Goal: Transaction & Acquisition: Purchase product/service

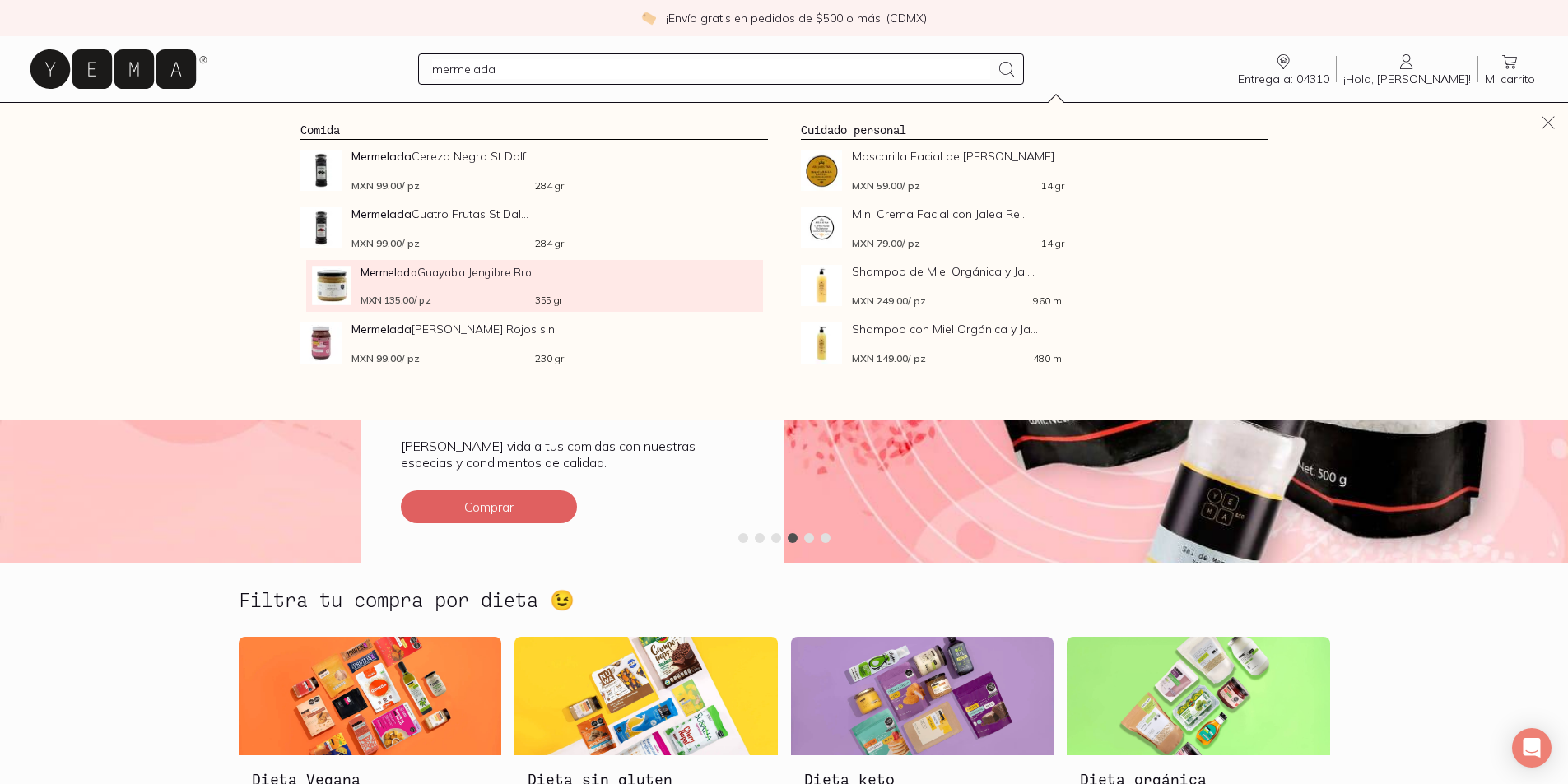
type input "mermelada"
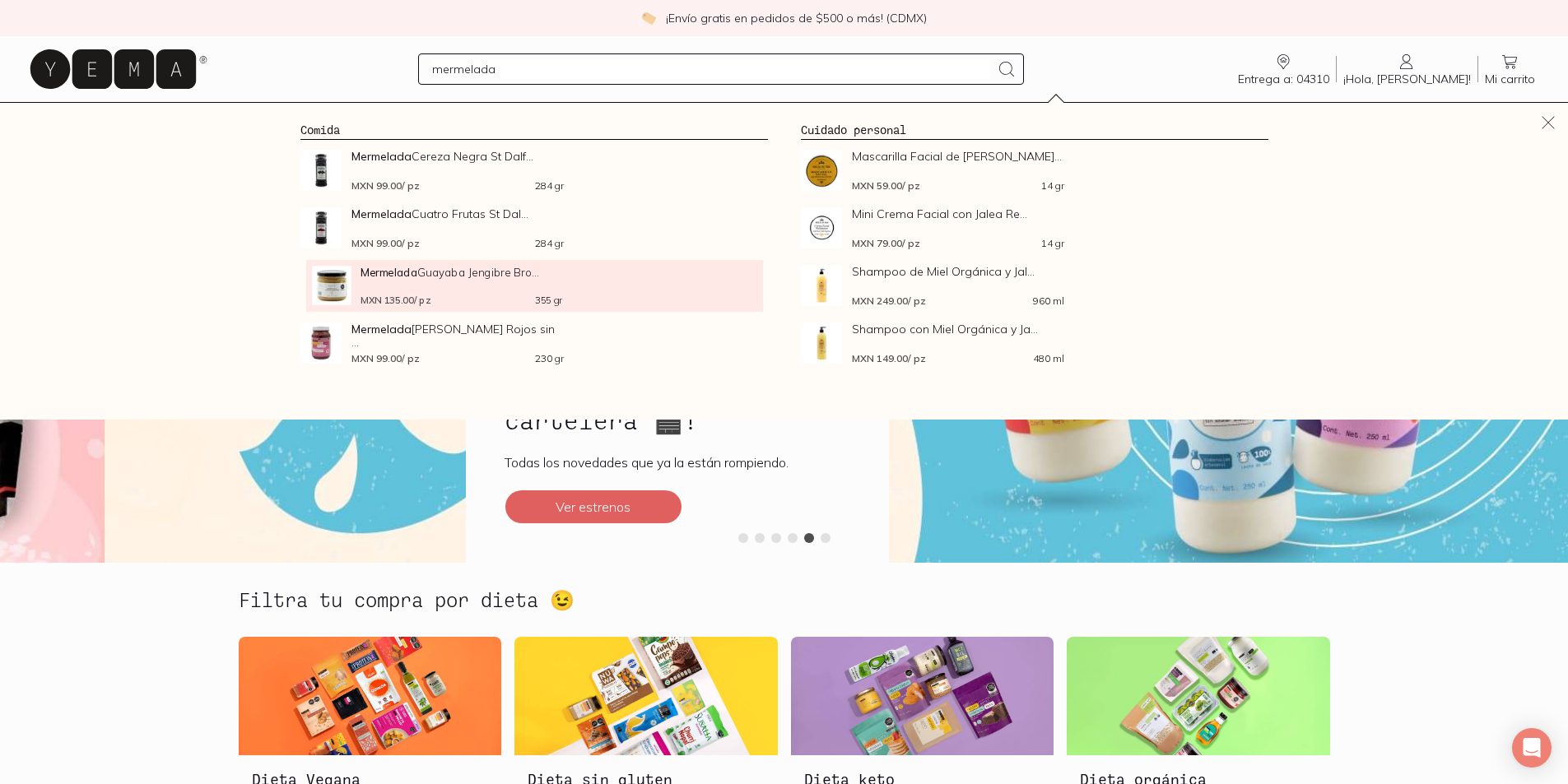
click at [472, 306] on div "MXN 135.00 / pz 355 gr" at bounding box center [461, 298] width 201 height 12
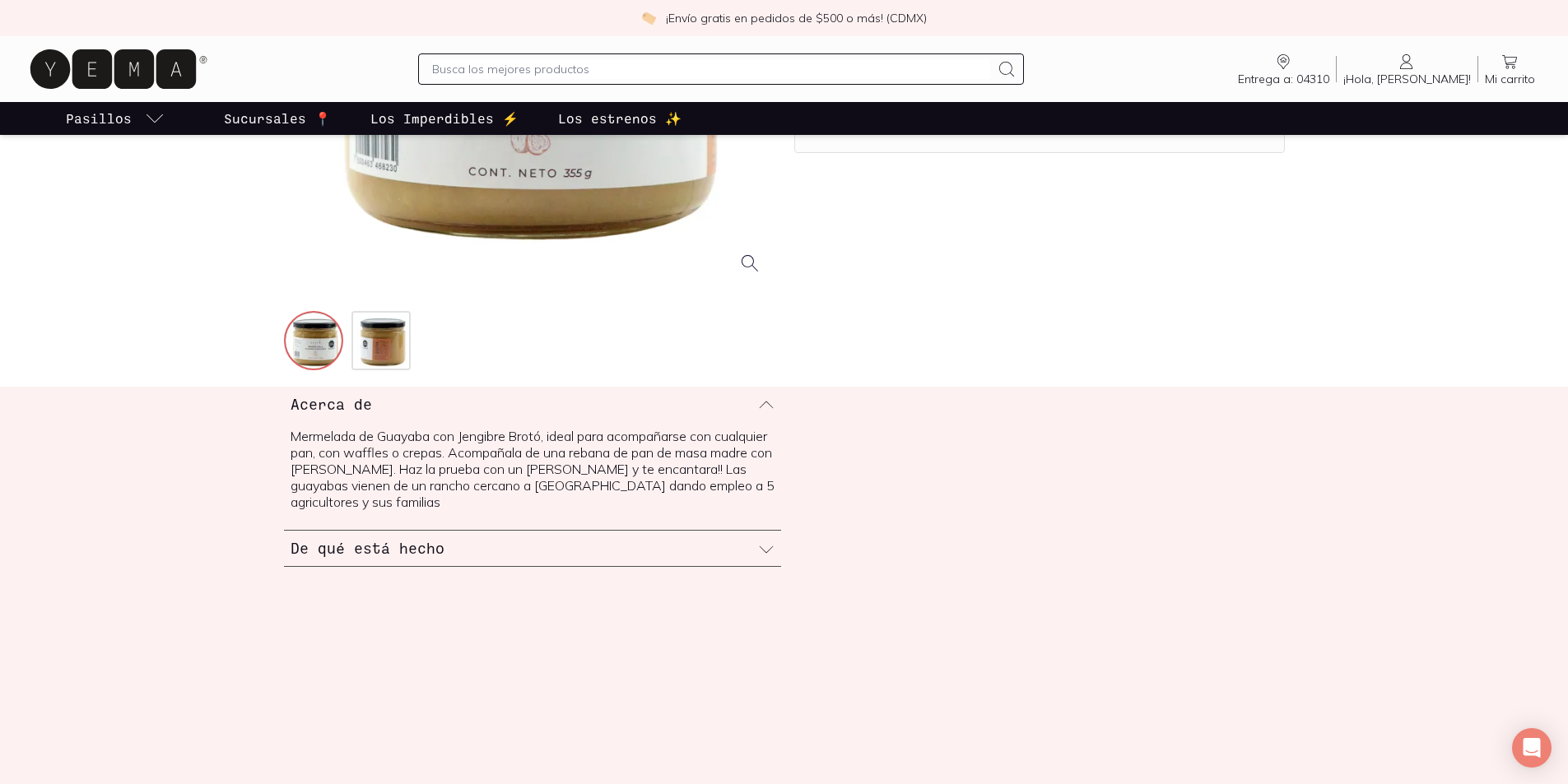
scroll to position [412, 0]
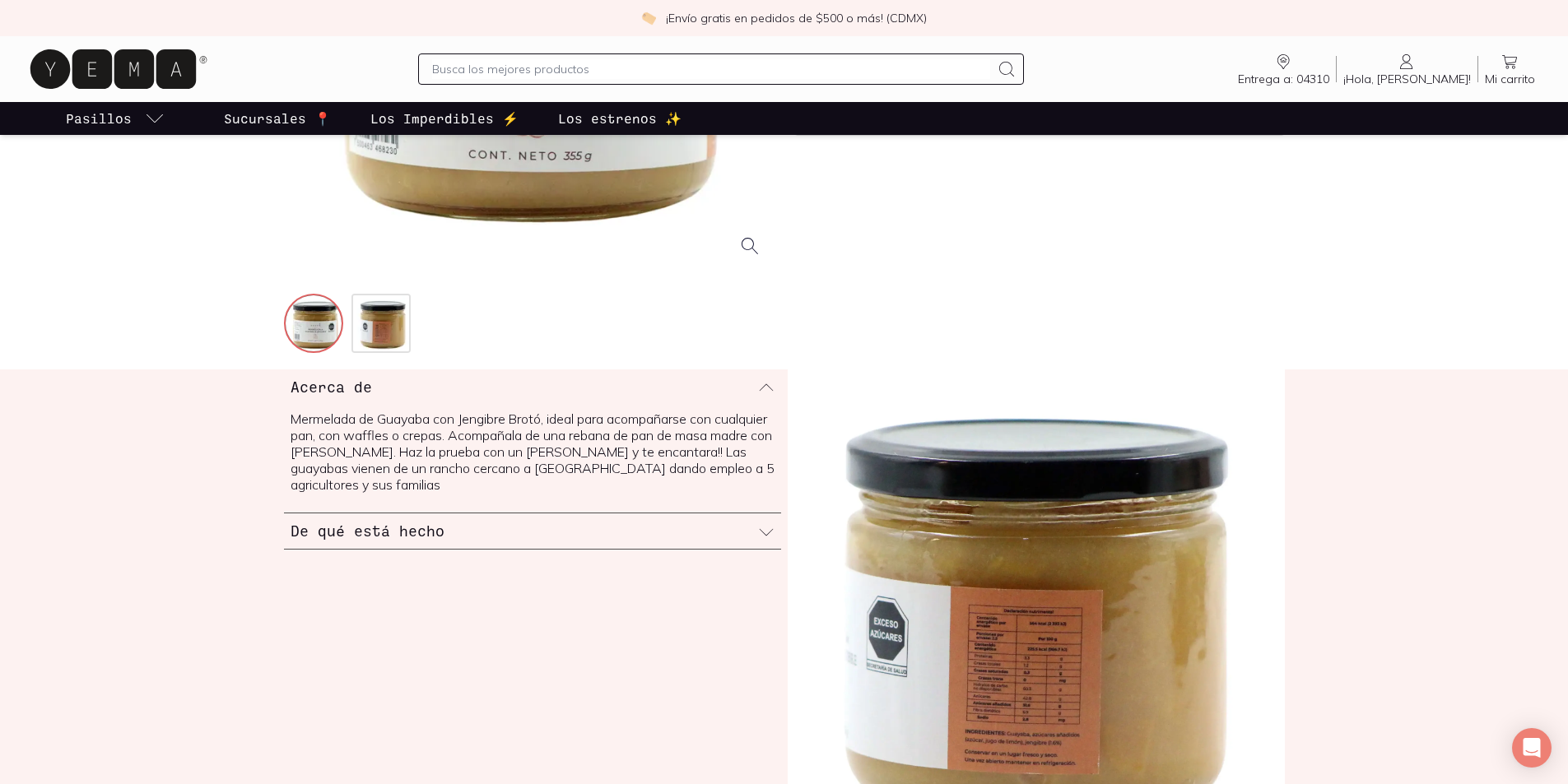
click at [758, 541] on icon at bounding box center [766, 532] width 16 height 16
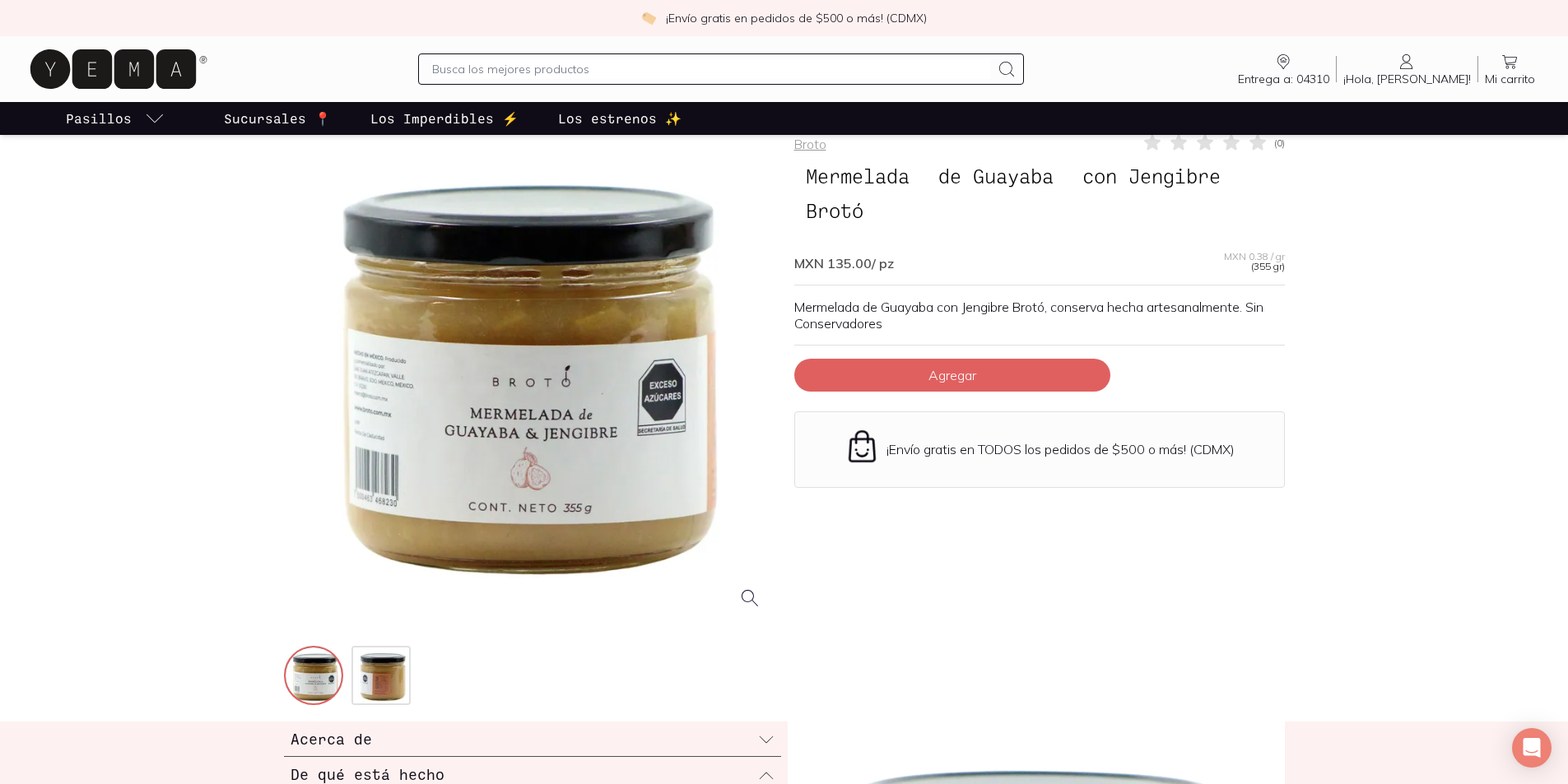
scroll to position [0, 0]
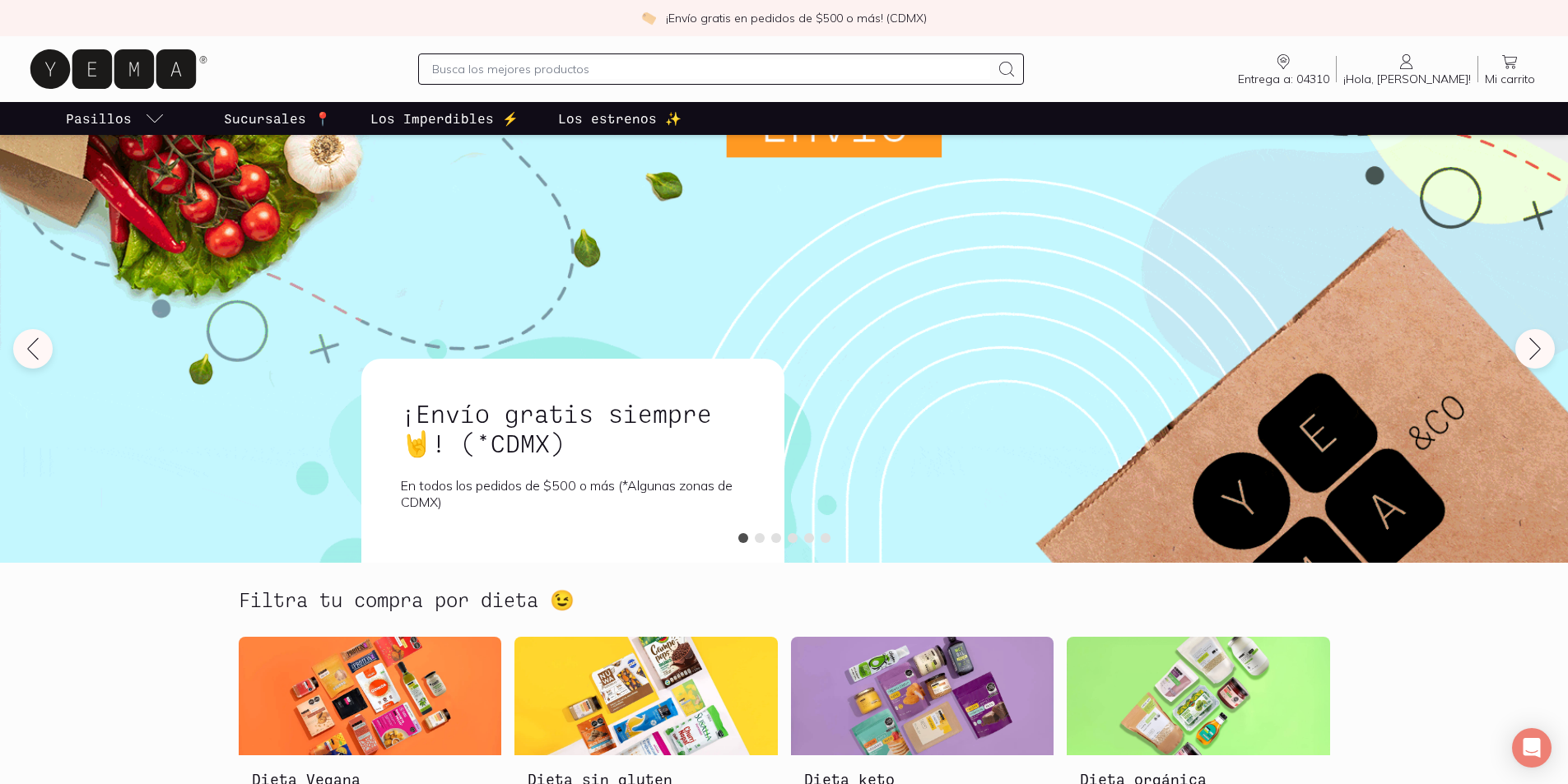
click at [479, 79] on input "text" at bounding box center [711, 70] width 558 height 20
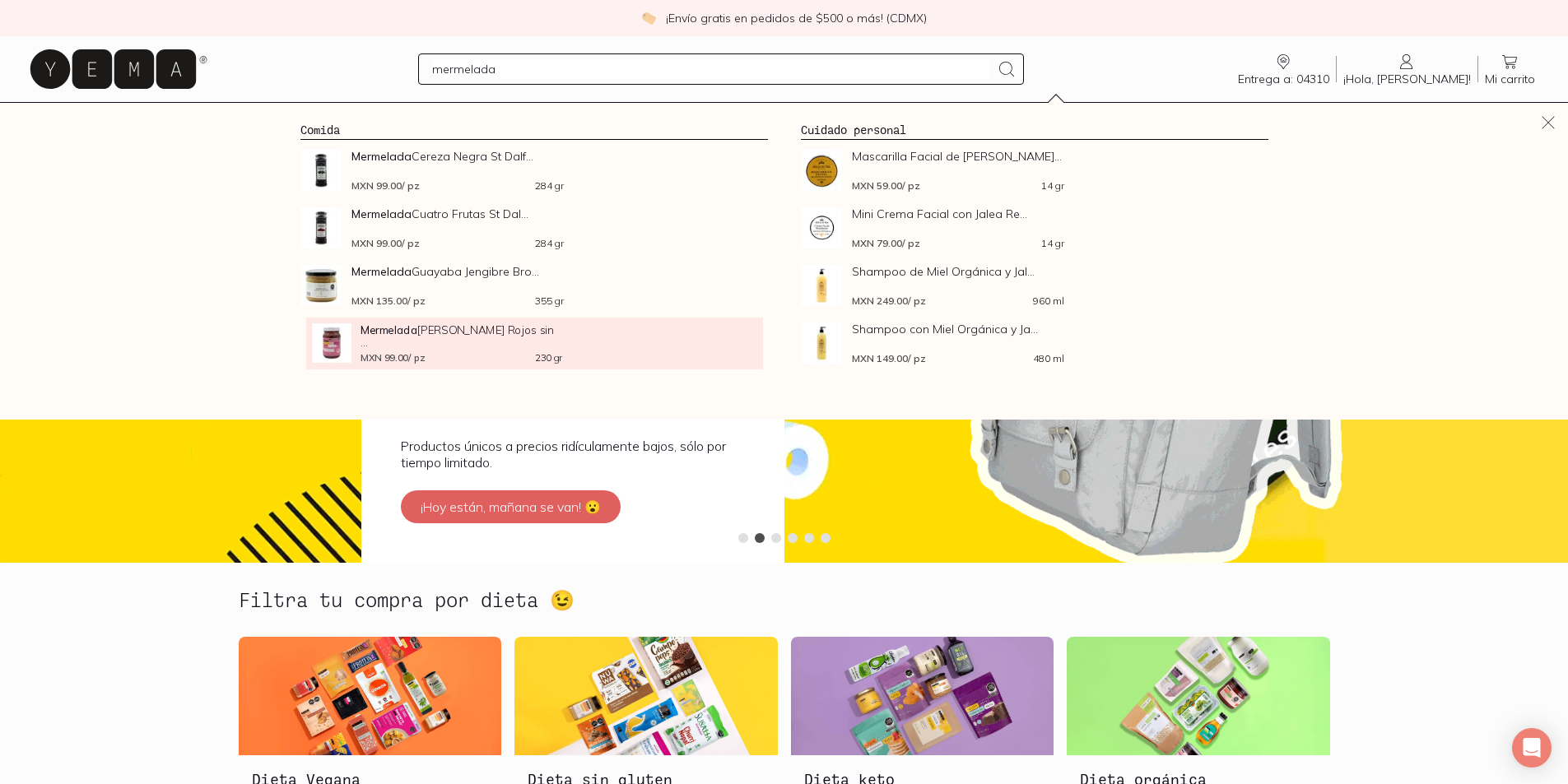
type input "mermelada"
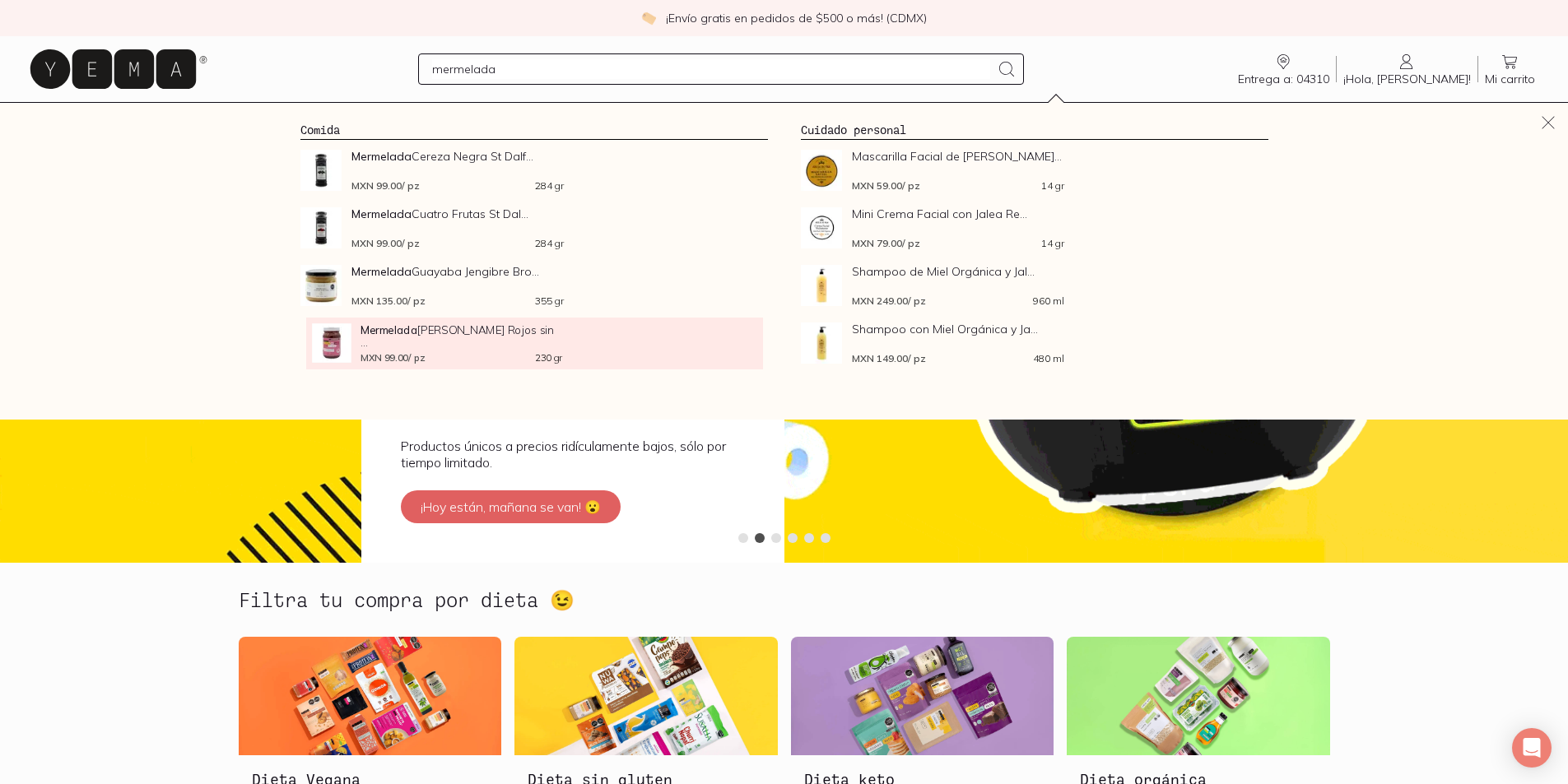
click at [470, 348] on span "Mermelada [PERSON_NAME] Rojos sin ..." at bounding box center [461, 335] width 201 height 25
